Goal: Information Seeking & Learning: Learn about a topic

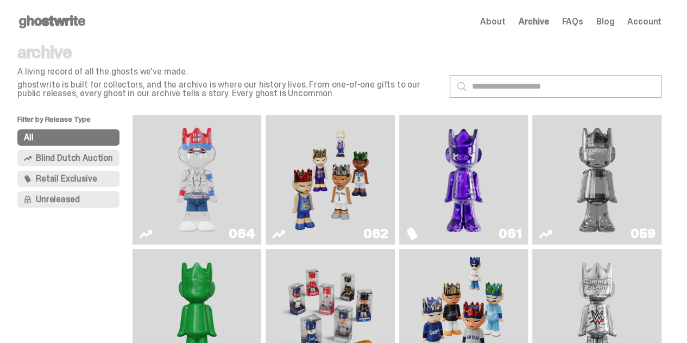
click at [303, 137] on img "Game Face (2025)" at bounding box center [330, 179] width 96 height 121
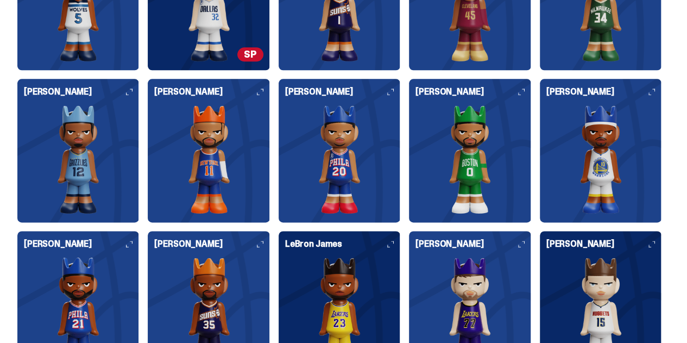
scroll to position [2632, 0]
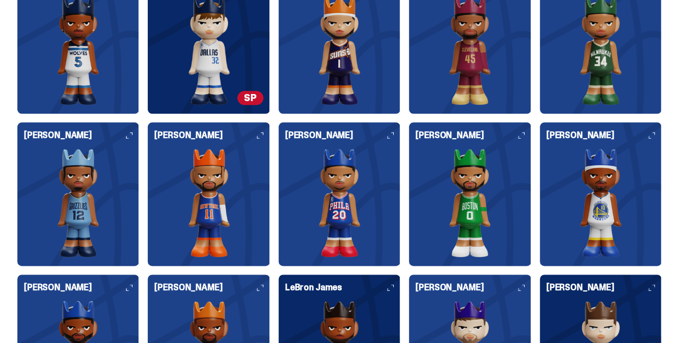
click at [90, 58] on img at bounding box center [78, 50] width 109 height 109
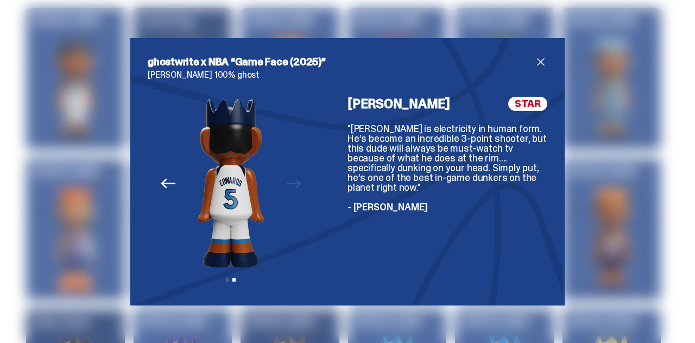
click at [538, 62] on span "close" at bounding box center [540, 61] width 13 height 13
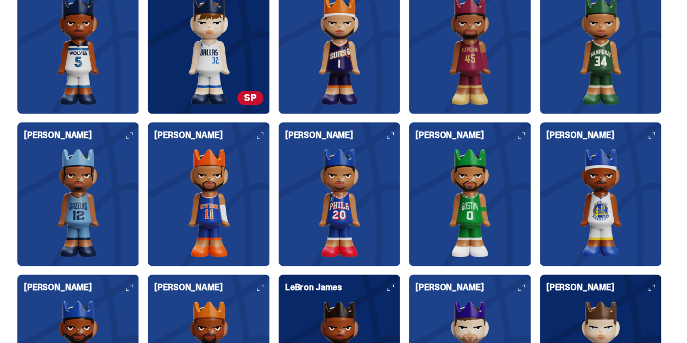
click at [165, 57] on img at bounding box center [208, 50] width 109 height 109
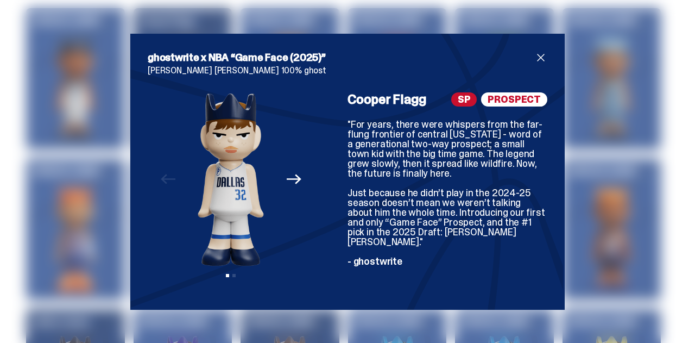
click at [540, 58] on span "close" at bounding box center [540, 57] width 13 height 13
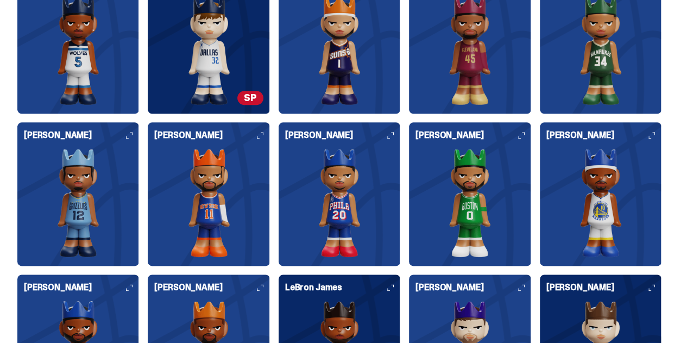
click at [299, 62] on img at bounding box center [339, 50] width 109 height 109
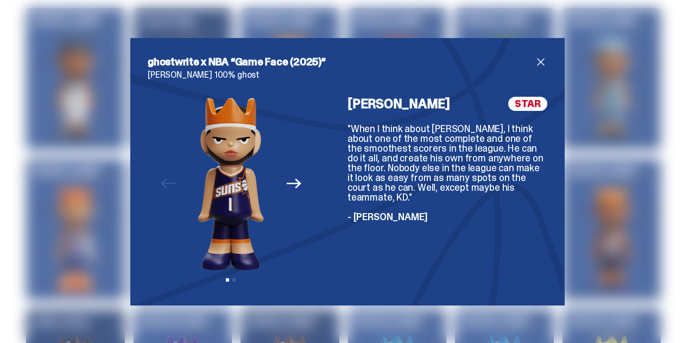
click at [536, 60] on span "close" at bounding box center [540, 61] width 13 height 13
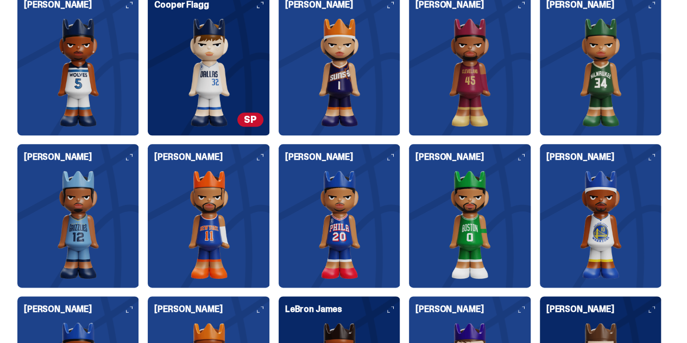
scroll to position [2910, 0]
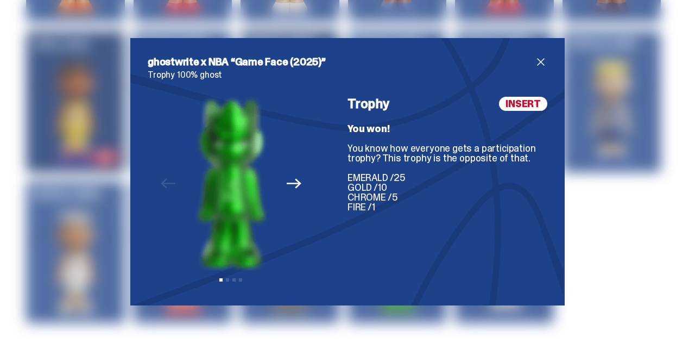
click at [293, 182] on icon "Next" at bounding box center [294, 184] width 14 height 10
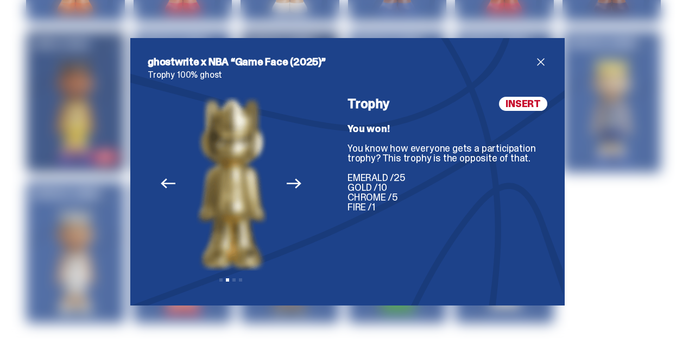
click at [293, 182] on icon "Next" at bounding box center [294, 184] width 14 height 10
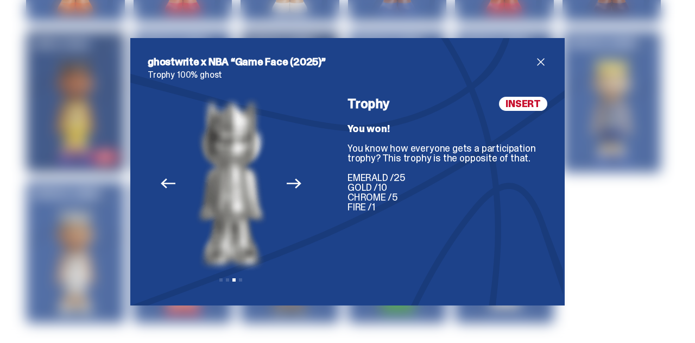
click at [293, 182] on icon "Next" at bounding box center [294, 184] width 14 height 10
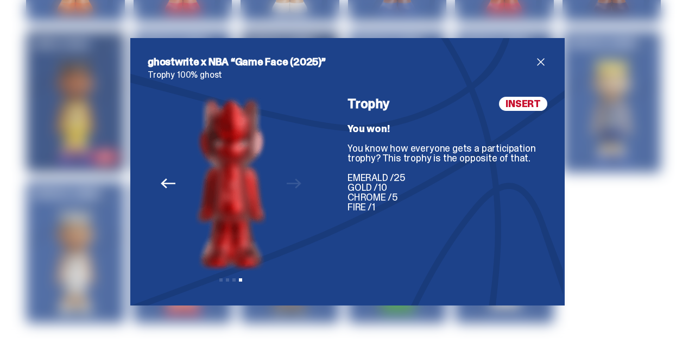
click at [534, 56] on span "close" at bounding box center [540, 61] width 13 height 13
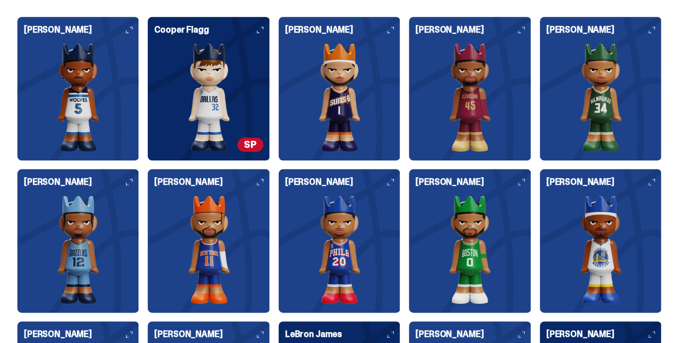
scroll to position [2585, 0]
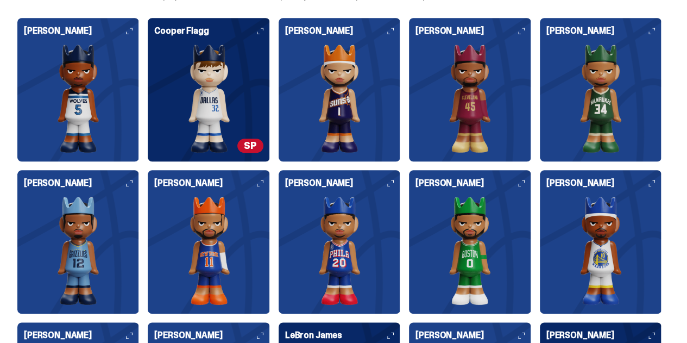
click at [154, 265] on img at bounding box center [208, 250] width 109 height 109
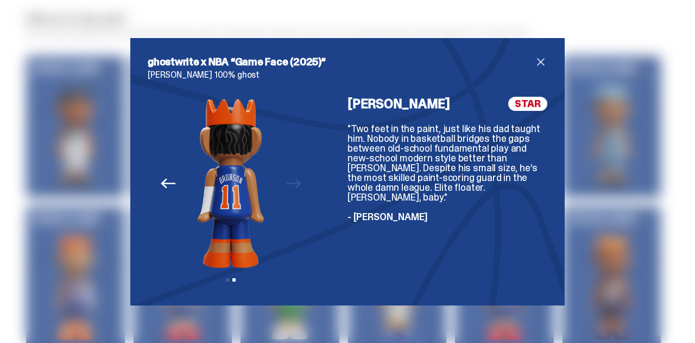
click at [169, 172] on button "Previous" at bounding box center [168, 184] width 24 height 24
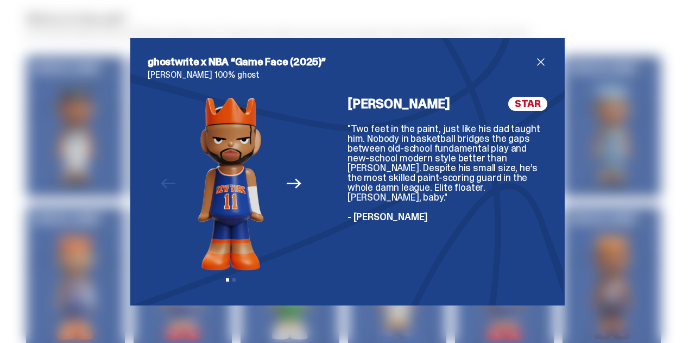
click at [539, 60] on span "close" at bounding box center [540, 61] width 13 height 13
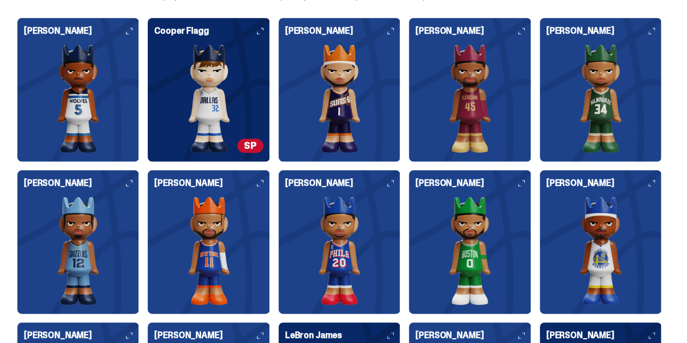
click at [285, 274] on img at bounding box center [339, 250] width 109 height 109
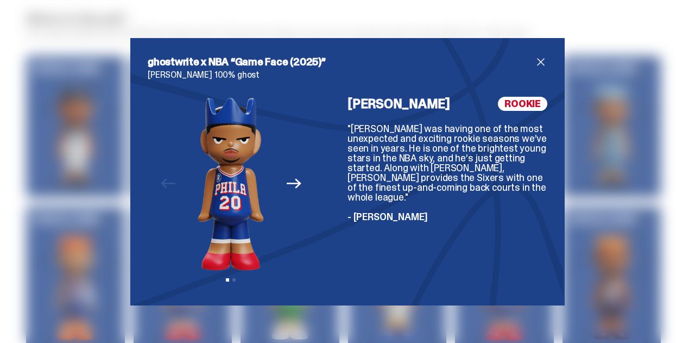
click at [542, 58] on span "close" at bounding box center [540, 61] width 13 height 13
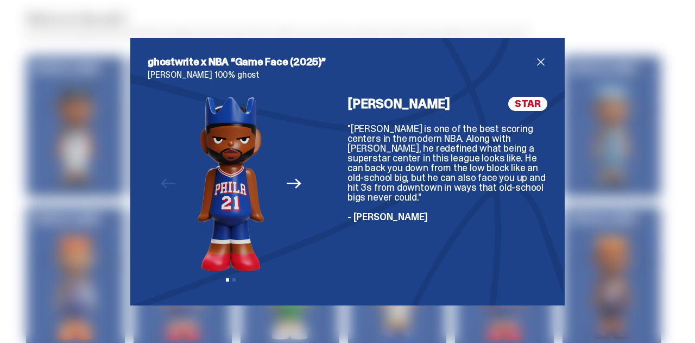
click at [535, 60] on span "close" at bounding box center [540, 61] width 13 height 13
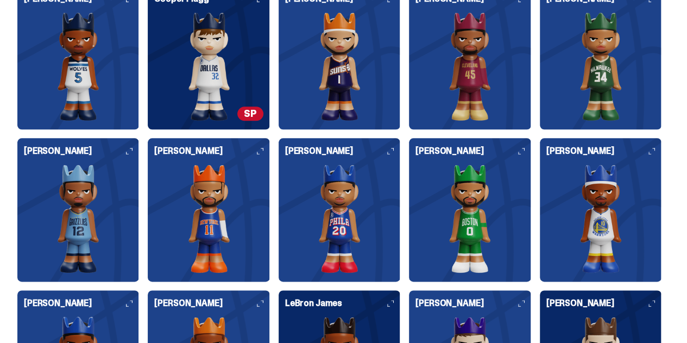
scroll to position [2596, 0]
